Goal: Information Seeking & Learning: Learn about a topic

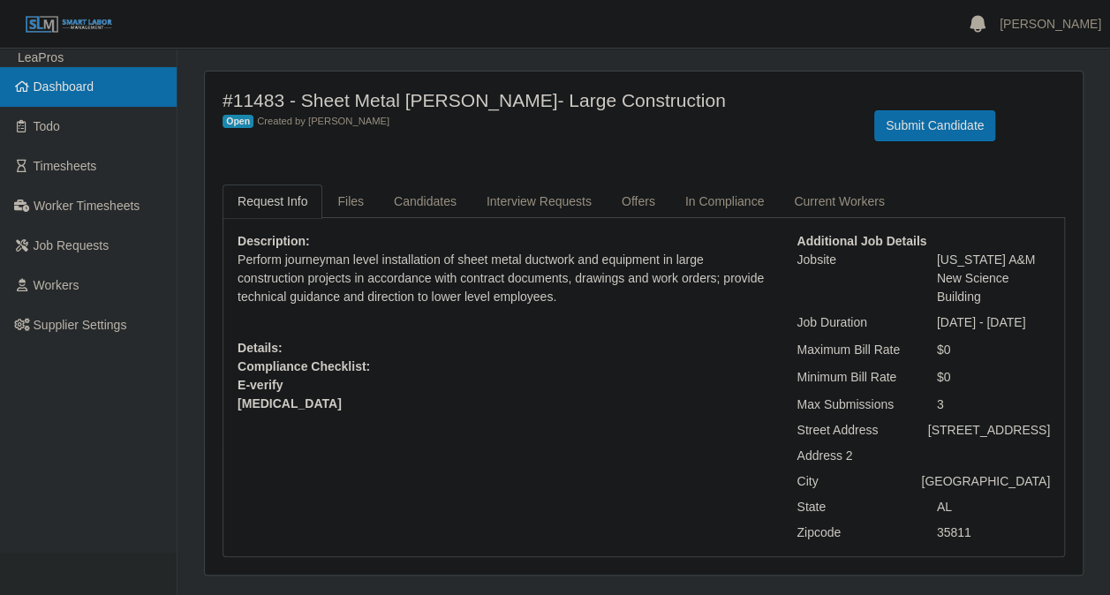
click at [64, 84] on span "Dashboard" at bounding box center [64, 86] width 61 height 14
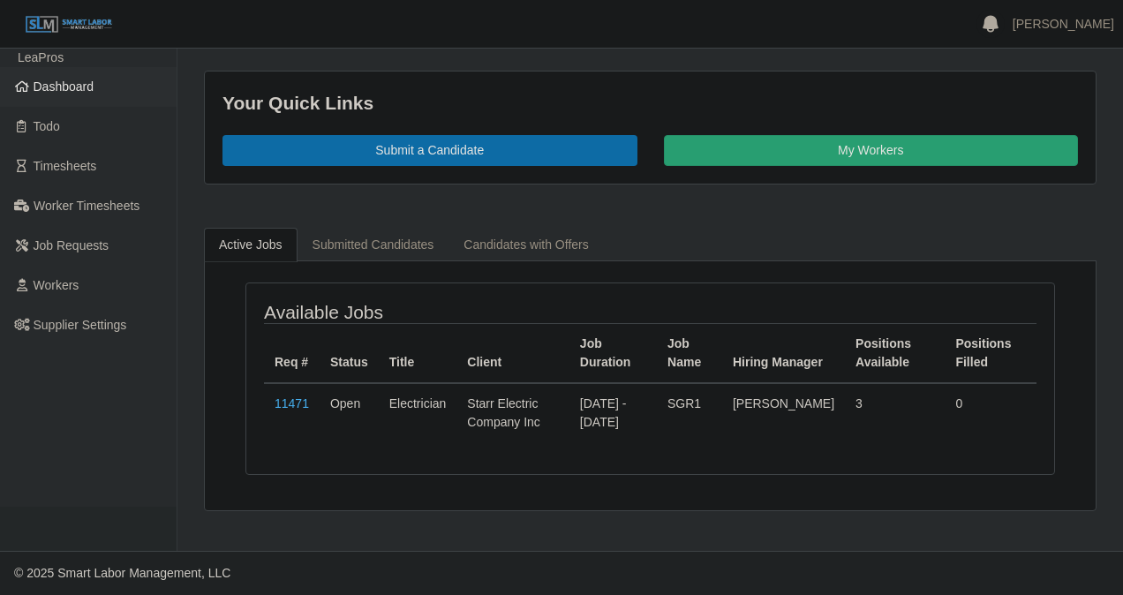
click at [76, 85] on span "Dashboard" at bounding box center [64, 86] width 61 height 14
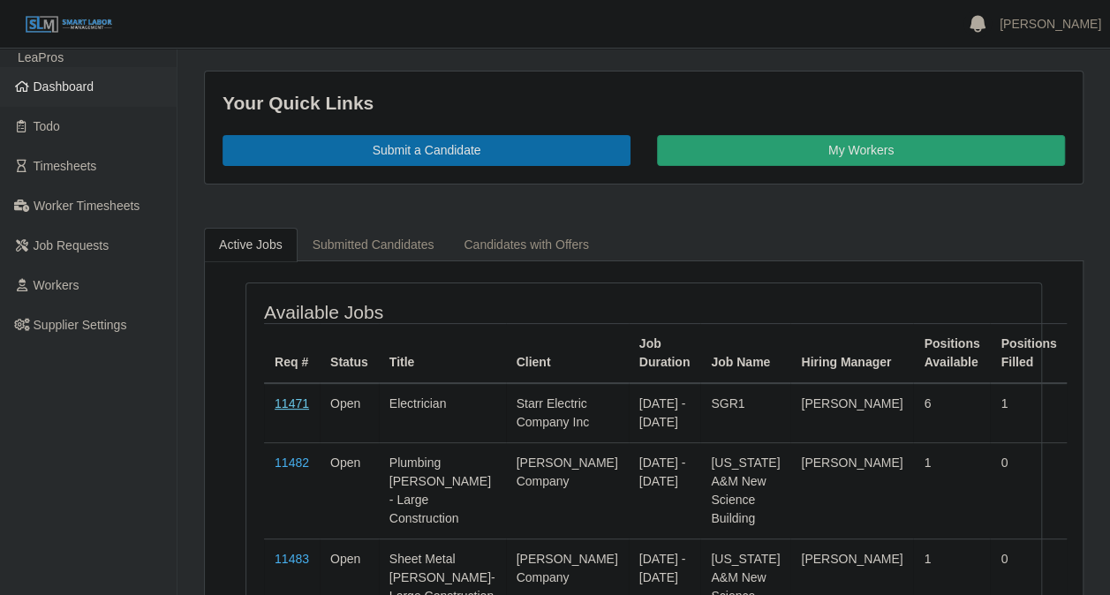
click at [290, 403] on link "11471" at bounding box center [292, 403] width 34 height 14
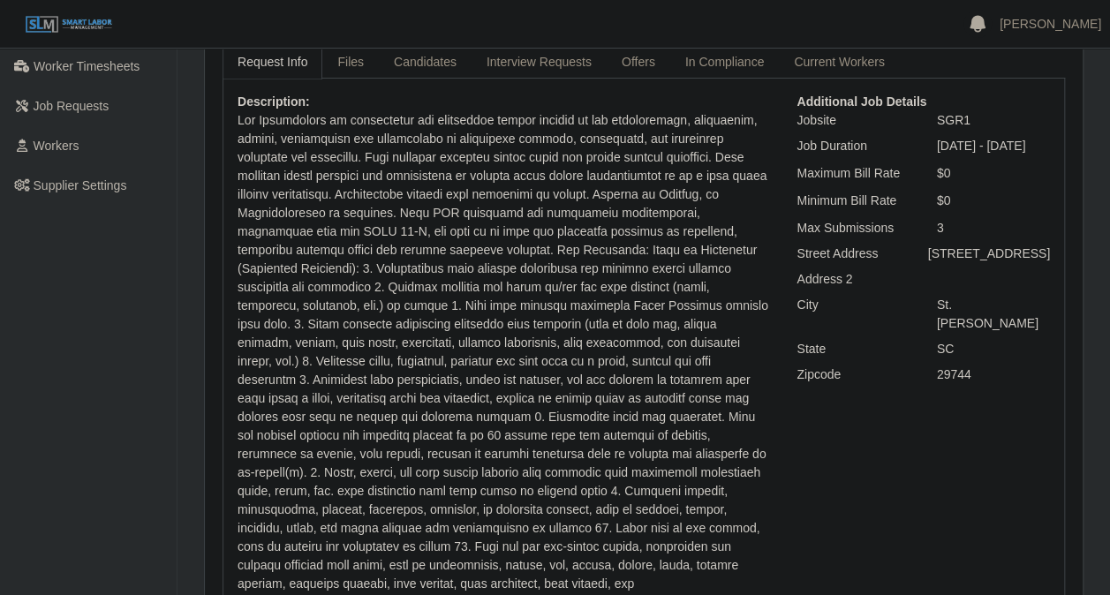
scroll to position [139, 0]
drag, startPoint x: 237, startPoint y: 115, endPoint x: 656, endPoint y: 574, distance: 621.8
click at [656, 574] on div "Description: Details: 3 Electricians 3 Helpers Compliance Checklist:" at bounding box center [503, 427] width 559 height 668
drag, startPoint x: 656, startPoint y: 574, endPoint x: 509, endPoint y: 420, distance: 212.3
copy p "The Electrician is responsible for performing duties related to the installatio…"
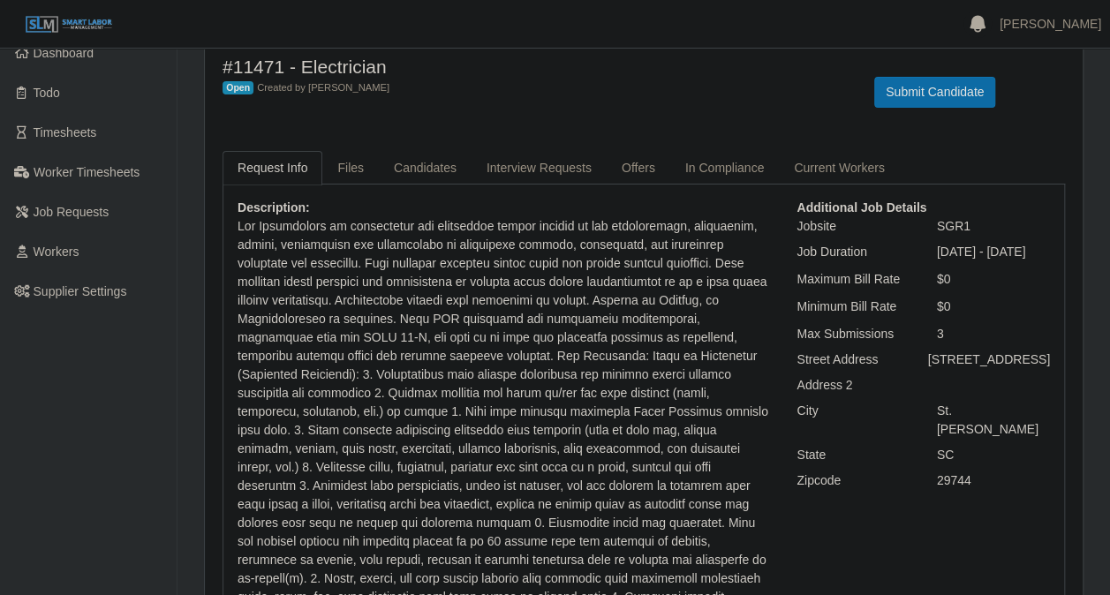
scroll to position [0, 0]
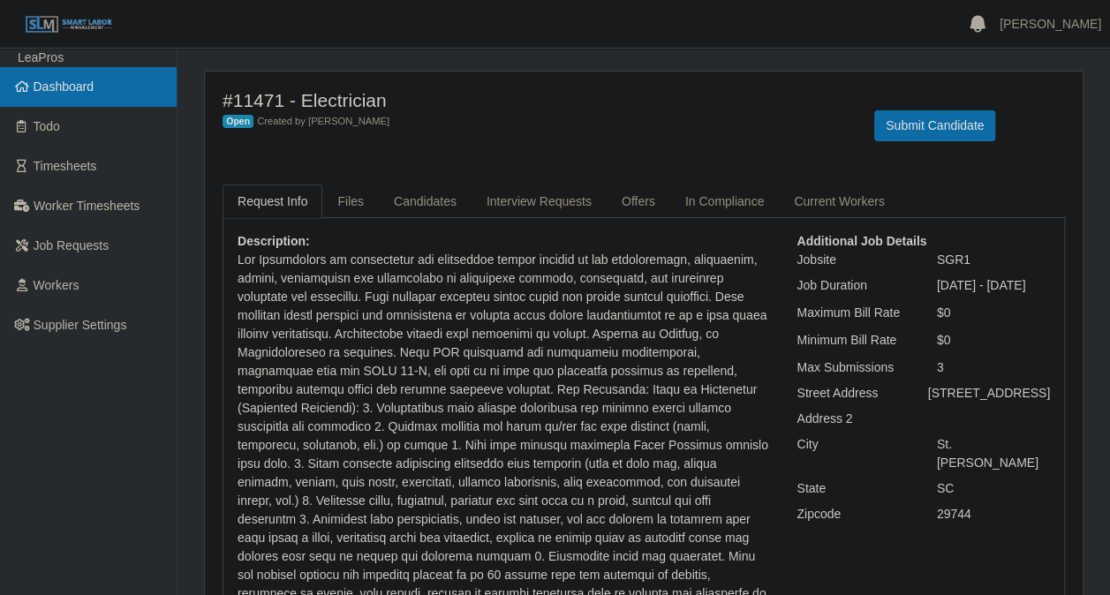
click at [64, 82] on span "Dashboard" at bounding box center [64, 86] width 61 height 14
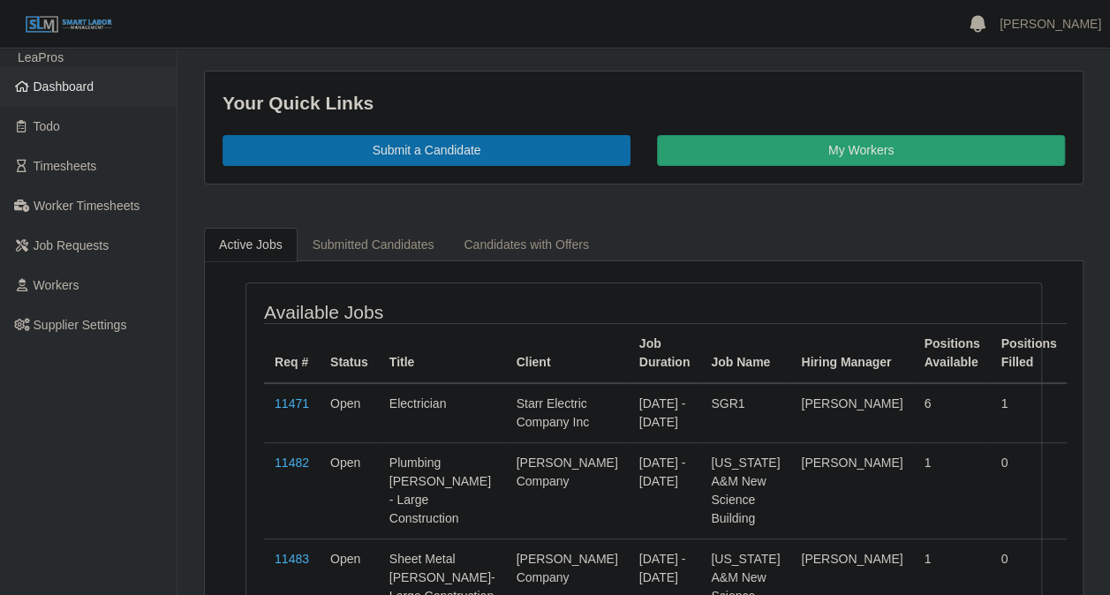
click at [60, 88] on span "Dashboard" at bounding box center [64, 86] width 61 height 14
